Goal: Information Seeking & Learning: Check status

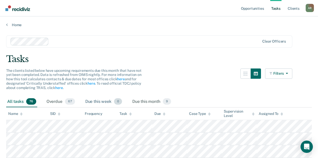
click at [107, 101] on div "Due this week 0" at bounding box center [103, 101] width 39 height 11
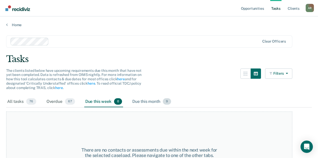
click at [152, 102] on div "Due this month 9" at bounding box center [151, 101] width 41 height 11
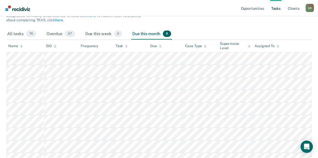
scroll to position [68, 0]
click at [114, 43] on th "Task" at bounding box center [130, 45] width 35 height 13
click at [117, 44] on div "Task" at bounding box center [122, 45] width 12 height 4
click at [119, 46] on div "Task" at bounding box center [122, 45] width 12 height 4
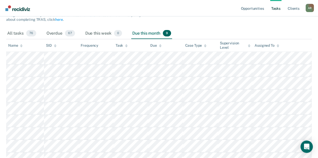
click at [119, 46] on div "Task" at bounding box center [122, 45] width 12 height 4
click at [120, 46] on div "Task" at bounding box center [122, 45] width 12 height 4
click at [192, 25] on div "The clients listed below have upcoming requirements due this month that have no…" at bounding box center [149, 14] width 286 height 28
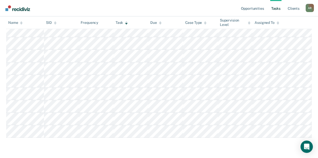
scroll to position [0, 0]
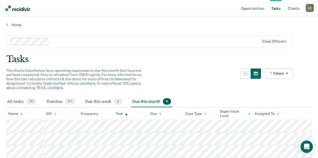
click at [177, 59] on div "Tasks" at bounding box center [158, 59] width 305 height 11
click at [158, 50] on main "Clear officers Tasks The clients listed below have upcoming requirements due th…" at bounding box center [159, 139] width 318 height 225
click at [254, 9] on link "Opportunities" at bounding box center [252, 8] width 25 height 16
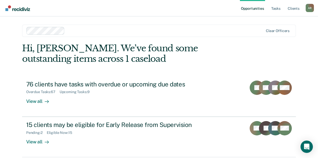
click at [253, 57] on div "Hi, [PERSON_NAME]. We’ve found some outstanding items across 1 caseload 76 clie…" at bounding box center [159, 120] width 274 height 155
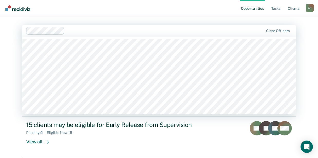
click at [159, 29] on div at bounding box center [164, 31] width 197 height 6
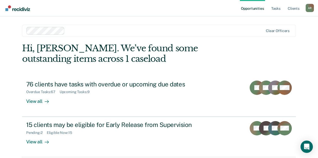
drag, startPoint x: 14, startPoint y: 32, endPoint x: 18, endPoint y: 30, distance: 4.1
click at [14, 32] on div "Opportunities Tasks Client s [PERSON_NAME] A R Profile How it works Log Out Cle…" at bounding box center [159, 109] width 318 height 218
click at [13, 35] on div "Opportunities Tasks Client s [PERSON_NAME] A R Profile How it works Log Out Cle…" at bounding box center [159, 109] width 318 height 218
click at [314, 50] on div "Opportunities Tasks Client s [PERSON_NAME] A R Profile How it works Log Out Cle…" at bounding box center [159, 109] width 318 height 218
drag, startPoint x: 19, startPoint y: 27, endPoint x: 18, endPoint y: 23, distance: 3.9
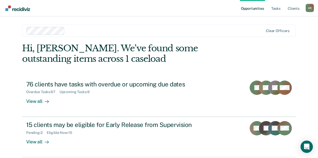
click at [19, 24] on main "Clear officers Hi, [PERSON_NAME]. We’ve found some outstanding items across 1 c…" at bounding box center [159, 110] width 286 height 189
click at [75, 7] on nav "Opportunities Tasks Client s [PERSON_NAME] A R Profile How it works Log Out" at bounding box center [159, 8] width 310 height 16
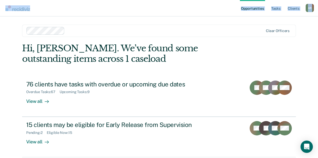
click at [91, 12] on div "Opportunities Tasks Client s [PERSON_NAME] A R Profile How it works Log Out Cle…" at bounding box center [159, 109] width 318 height 218
drag, startPoint x: 91, startPoint y: 12, endPoint x: 73, endPoint y: 14, distance: 18.1
click at [78, 14] on nav "Opportunities Tasks Client s [PERSON_NAME] A R Profile How it works Log Out" at bounding box center [159, 8] width 310 height 16
click at [75, 18] on main "Clear officers Hi, [PERSON_NAME]. We’ve found some outstanding items across 1 c…" at bounding box center [159, 110] width 286 height 189
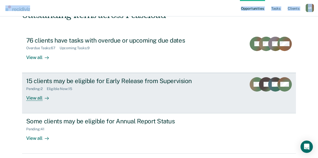
scroll to position [60, 0]
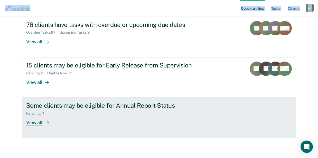
click at [64, 115] on div "Pending : 41" at bounding box center [116, 112] width 180 height 6
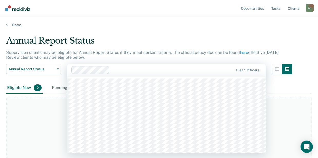
click at [166, 75] on div "Clear officers" at bounding box center [166, 70] width 198 height 12
click at [161, 50] on p "Supervision clients may be eligible for Annual Report Status if they meet certa…" at bounding box center [142, 55] width 273 height 10
click at [135, 64] on div "Clear officers" at bounding box center [166, 70] width 198 height 12
click at [137, 46] on div "Annual Report Status" at bounding box center [149, 42] width 286 height 15
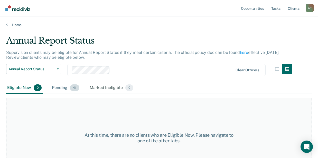
click at [57, 88] on div "Pending 41" at bounding box center [66, 87] width 30 height 11
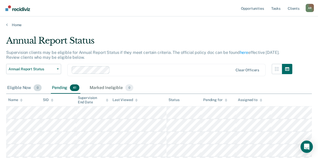
click at [20, 87] on div "Eligible Now 0" at bounding box center [24, 87] width 36 height 11
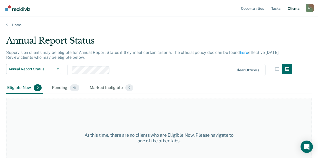
click at [292, 11] on link "Client s" at bounding box center [293, 8] width 14 height 16
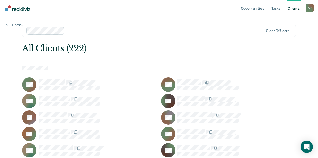
click at [317, 8] on div "Opportunities Tasks Client s [PERSON_NAME] A R Profile How it works Log Out" at bounding box center [159, 8] width 318 height 16
click at [311, 9] on div "A R" at bounding box center [309, 8] width 8 height 8
click at [197, 7] on nav "Opportunities Tasks Client s [PERSON_NAME] A R Profile How it works Log Out" at bounding box center [159, 8] width 310 height 16
click at [104, 29] on div at bounding box center [165, 31] width 196 height 6
click at [63, 9] on nav "Opportunities Tasks Client s [PERSON_NAME] A R Profile How it works Log Out" at bounding box center [159, 8] width 310 height 16
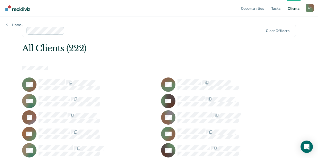
click at [80, 7] on nav "Opportunities Tasks Client s [PERSON_NAME] A R Profile How it works Log Out" at bounding box center [159, 8] width 310 height 16
click at [122, 16] on nav "Opportunities Tasks Client s [PERSON_NAME] A R Profile How it works Log Out" at bounding box center [159, 8] width 310 height 16
click at [113, 47] on div "All Clients (222)" at bounding box center [131, 48] width 219 height 11
click at [16, 25] on link "Home" at bounding box center [13, 25] width 15 height 5
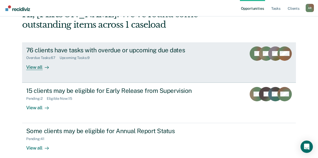
scroll to position [60, 0]
